Goal: Information Seeking & Learning: Learn about a topic

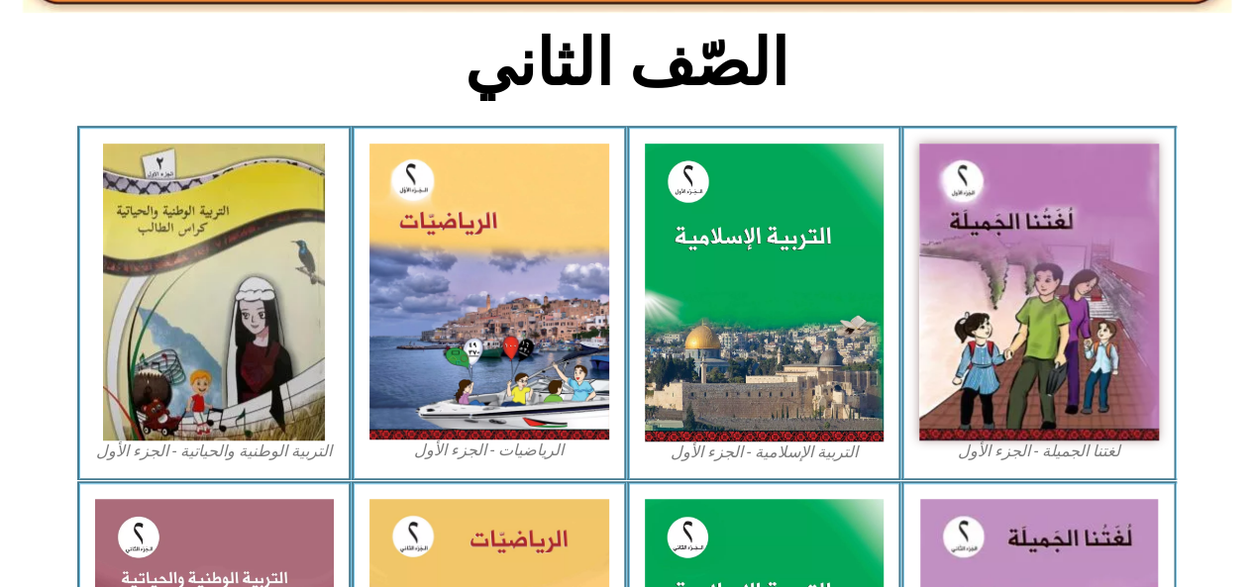
scroll to position [491, 0]
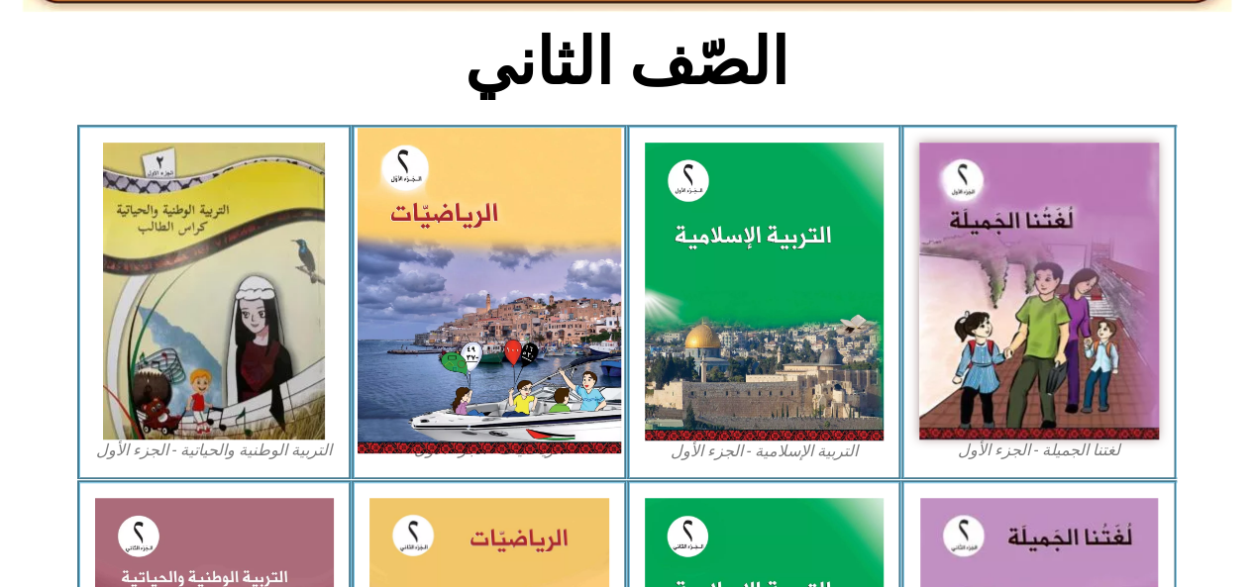
click at [465, 270] on img at bounding box center [489, 291] width 263 height 326
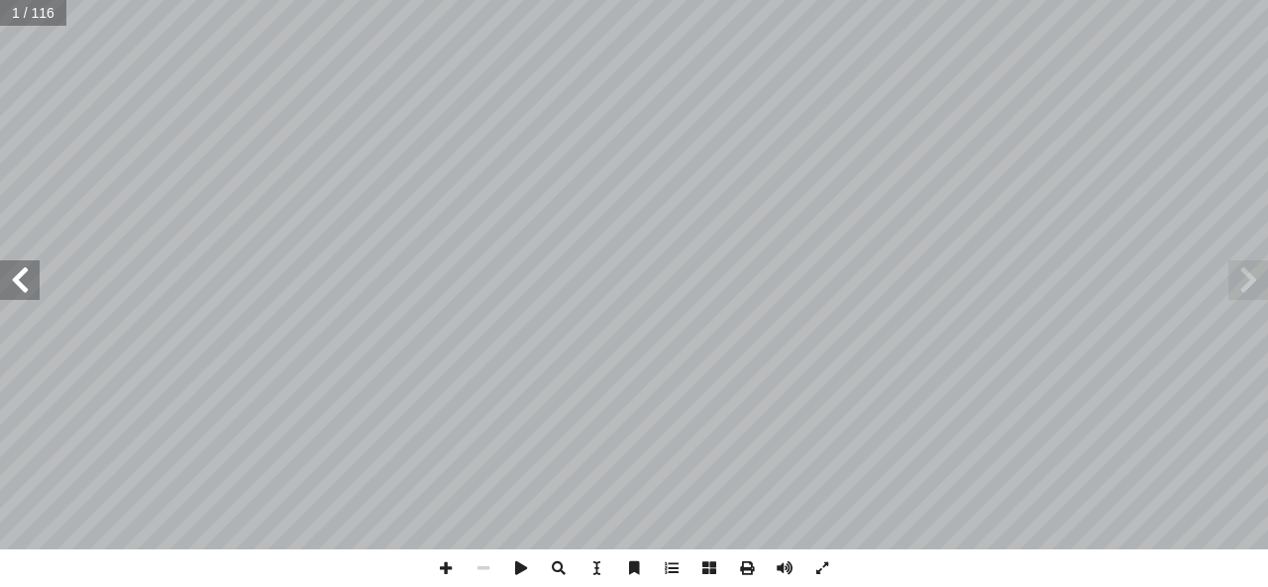
click at [34, 293] on span at bounding box center [20, 280] width 40 height 40
click at [28, 294] on span at bounding box center [20, 280] width 40 height 40
click at [25, 294] on span at bounding box center [20, 280] width 40 height 40
click at [27, 295] on span at bounding box center [20, 280] width 40 height 40
click at [30, 299] on span at bounding box center [20, 280] width 40 height 40
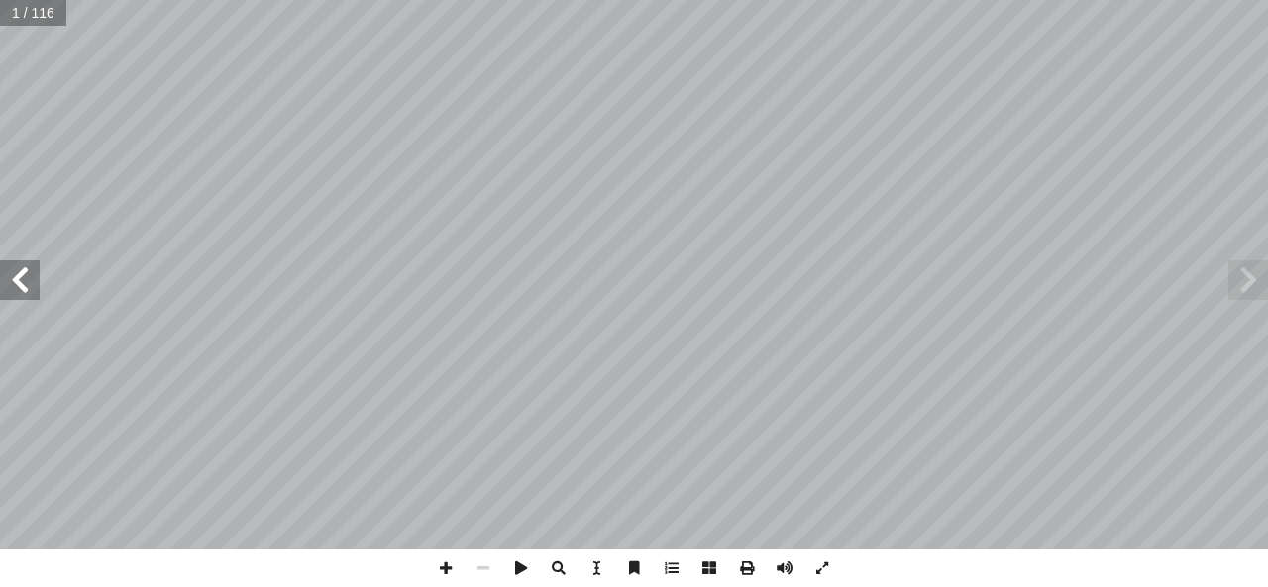
click at [30, 294] on span at bounding box center [20, 280] width 40 height 40
click at [30, 295] on span at bounding box center [20, 280] width 40 height 40
click at [32, 295] on span at bounding box center [20, 280] width 40 height 40
click at [30, 294] on span at bounding box center [20, 280] width 40 height 40
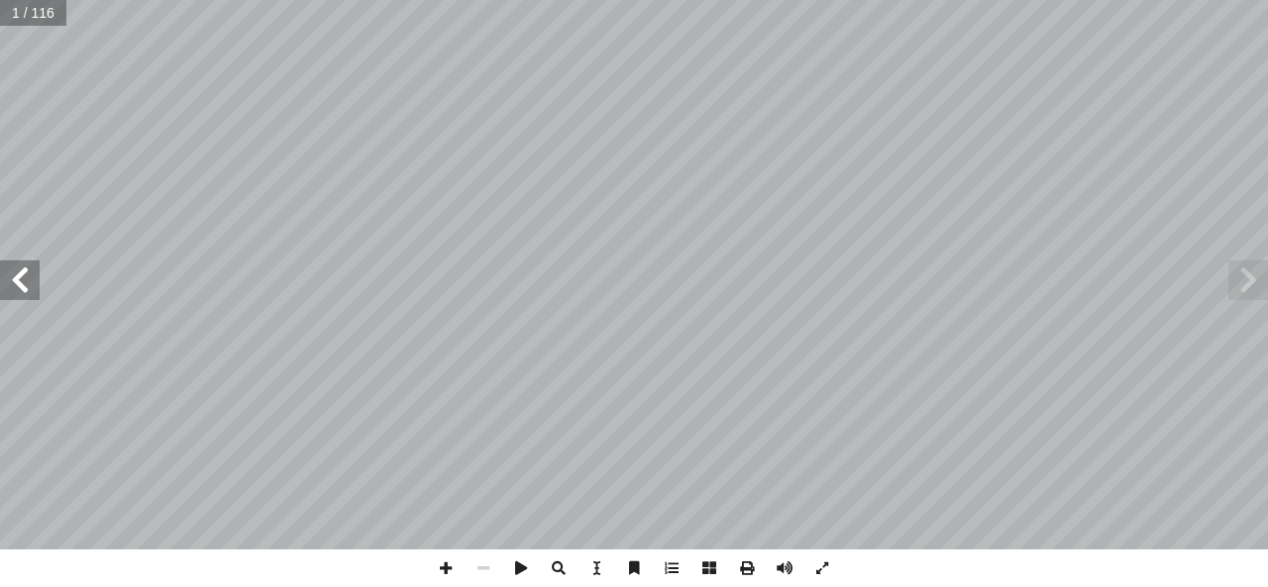
click at [32, 295] on span at bounding box center [20, 280] width 40 height 40
click at [32, 294] on span at bounding box center [20, 280] width 40 height 40
click at [32, 295] on span at bounding box center [20, 280] width 40 height 40
click at [25, 298] on span at bounding box center [20, 280] width 40 height 40
